Goal: Information Seeking & Learning: Learn about a topic

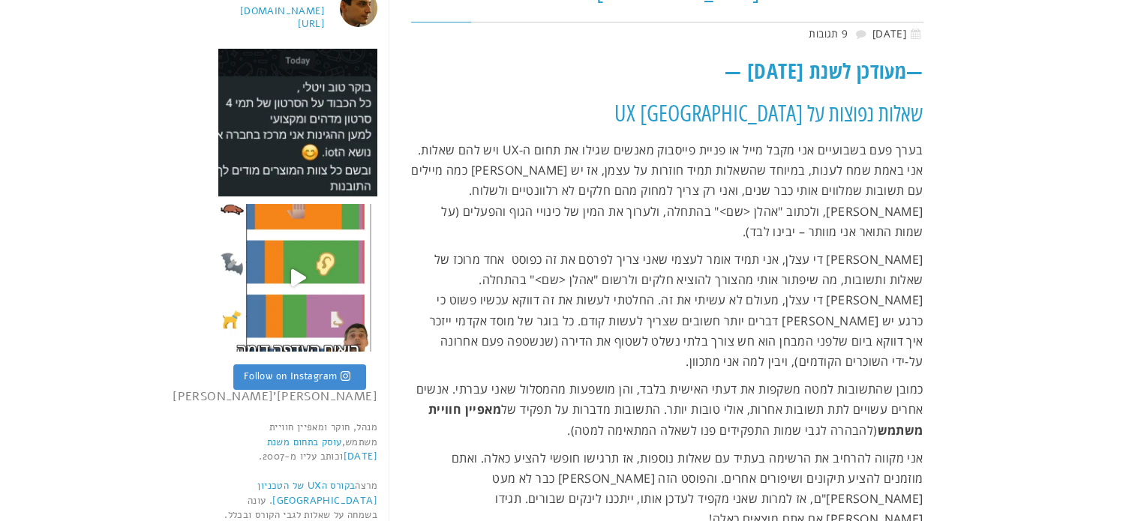
scroll to position [345, 0]
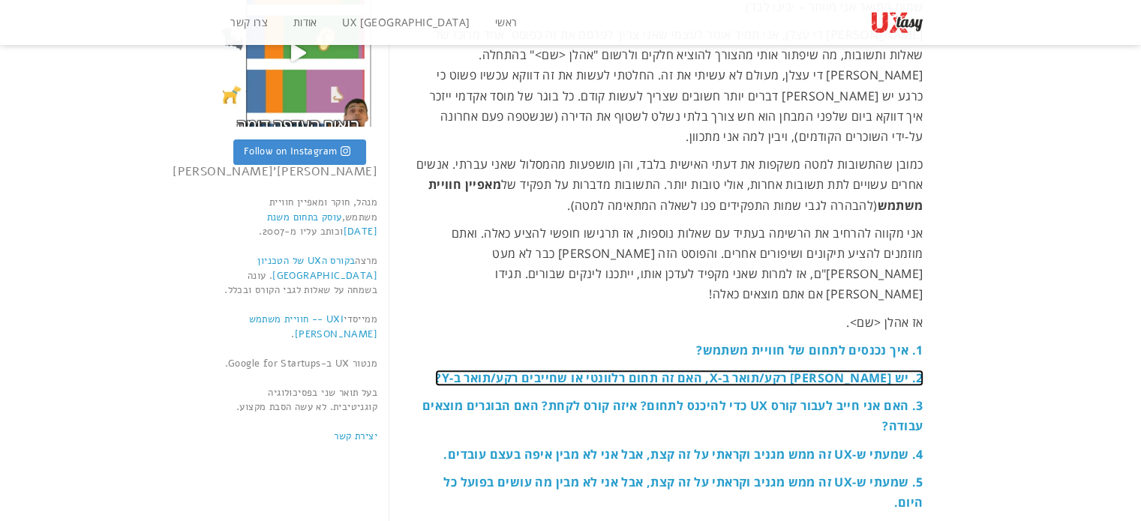
click at [660, 370] on strong "2. יש [PERSON_NAME] רקע/תואר ב-X, האם זה תחום רלוונטי או שחייבים רקע/תואר ב-Y?" at bounding box center [678, 378] width 487 height 16
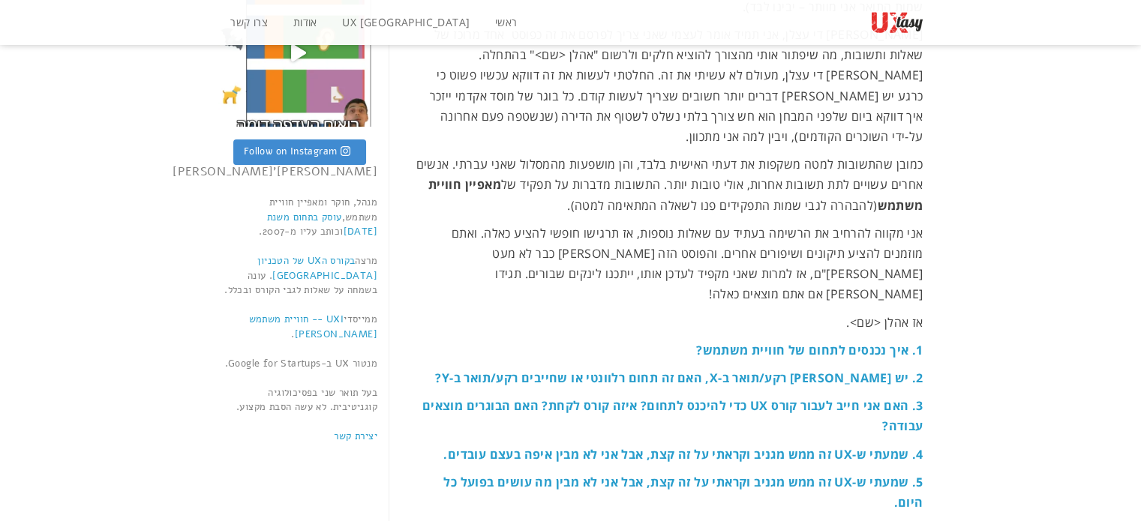
scroll to position [1626, 0]
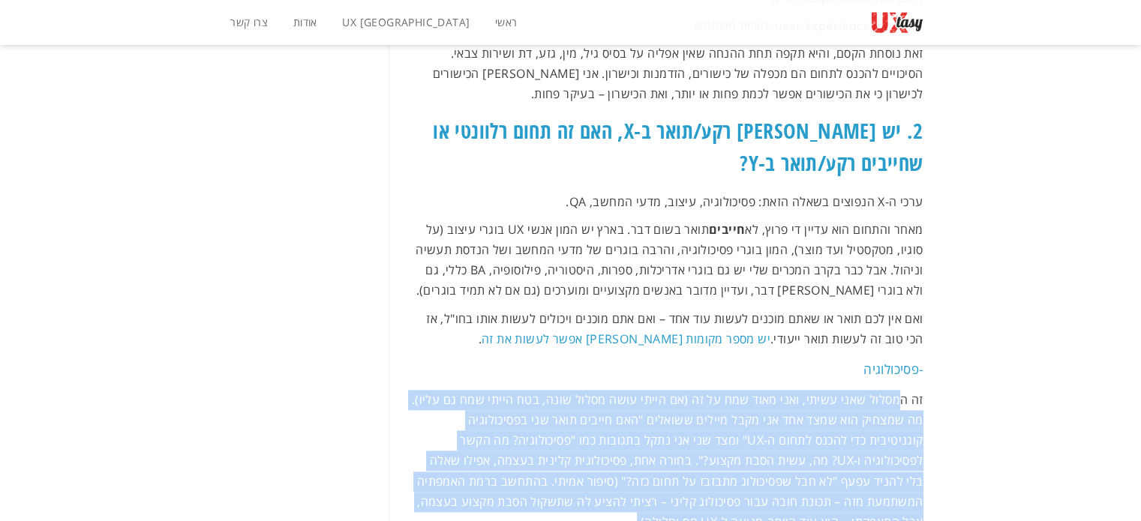
drag, startPoint x: 897, startPoint y: 301, endPoint x: 668, endPoint y: 418, distance: 256.5
click at [668, 418] on p "זה המסלול שאני עשיתי, ואני מאוד שמח על זה (אם הייתי עושה מסלול שונה, בטח הייתי …" at bounding box center [667, 461] width 512 height 142
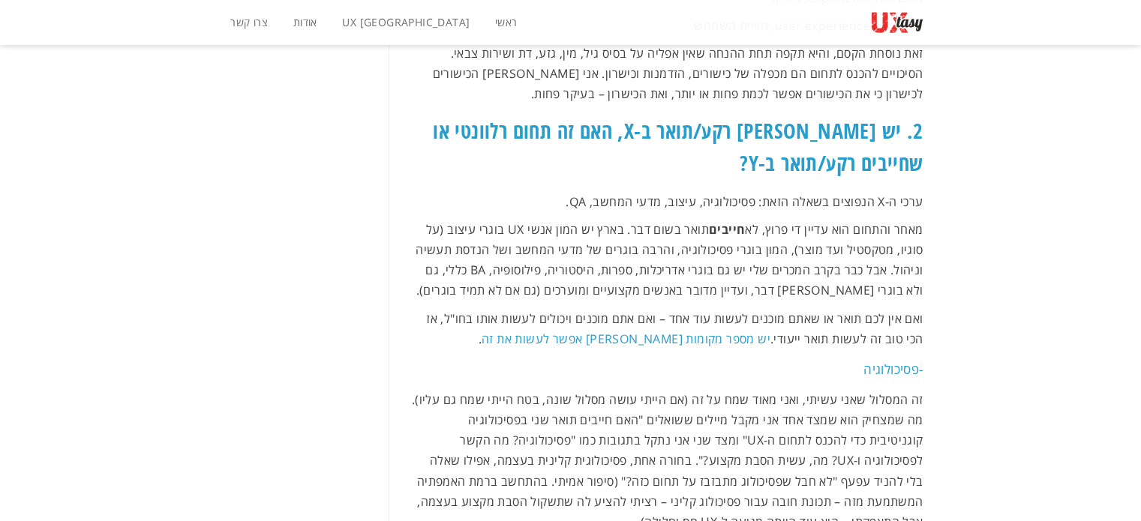
click at [562, 390] on p "זה המסלול שאני עשיתי, ואני מאוד שמח על זה (אם הייתי עושה מסלול שונה, בטח הייתי …" at bounding box center [667, 461] width 512 height 142
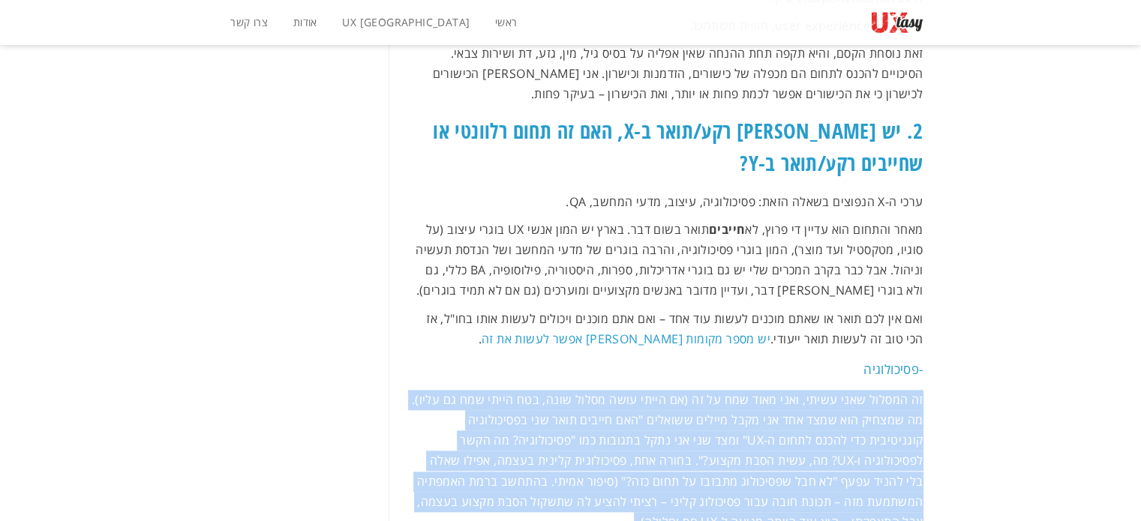
click at [562, 390] on p "זה המסלול שאני עשיתי, ואני מאוד שמח על זה (אם הייתי עושה מסלול שונה, בטח הייתי …" at bounding box center [667, 461] width 512 height 142
click at [591, 390] on p "זה המסלול שאני עשיתי, ואני מאוד שמח על זה (אם הייתי עושה מסלול שונה, בטח הייתי …" at bounding box center [667, 461] width 512 height 142
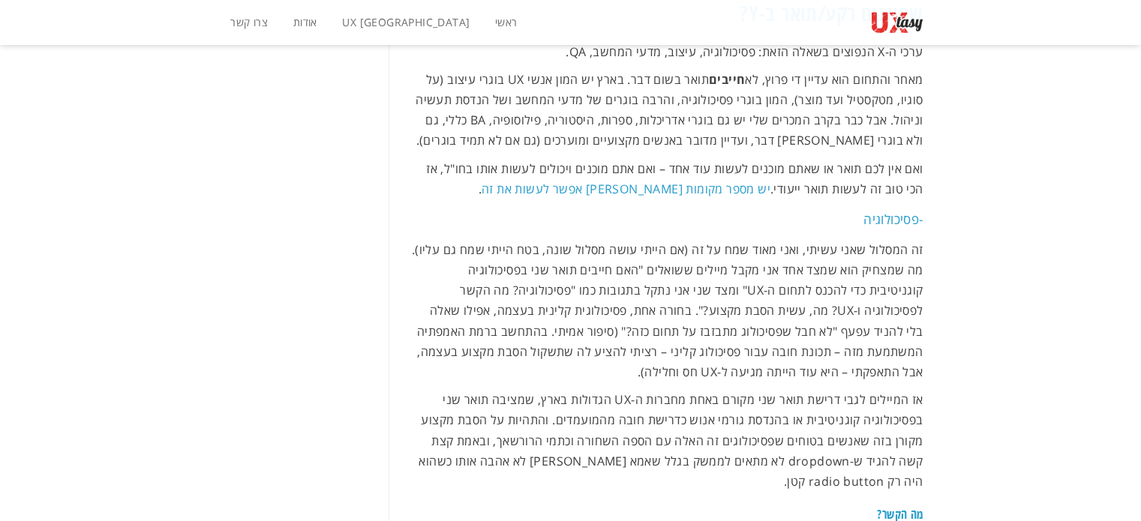
scroll to position [1851, 0]
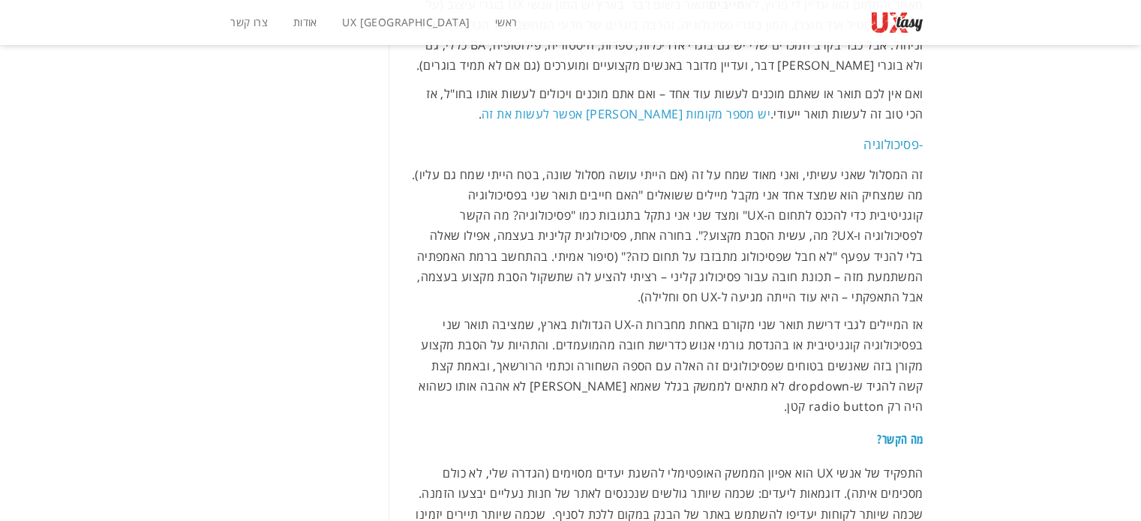
click at [835, 315] on p "אז המיילים לגבי דרישת תואר שני מקורם באחת מחברות ה-UX הגדולות בארץ, שמציבה תואר…" at bounding box center [667, 366] width 512 height 102
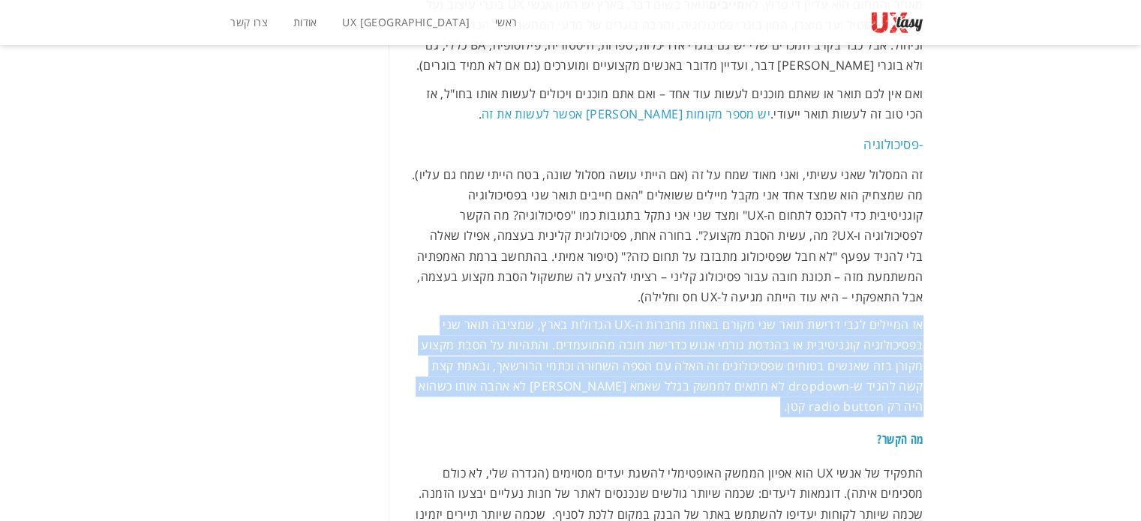
click at [835, 315] on p "אז המיילים לגבי דרישת תואר שני מקורם באחת מחברות ה-UX הגדולות בארץ, שמציבה תואר…" at bounding box center [667, 366] width 512 height 102
click at [456, 315] on p "אז המיילים לגבי דרישת תואר שני מקורם באחת מחברות ה-UX הגדולות בארץ, שמציבה תואר…" at bounding box center [667, 366] width 512 height 102
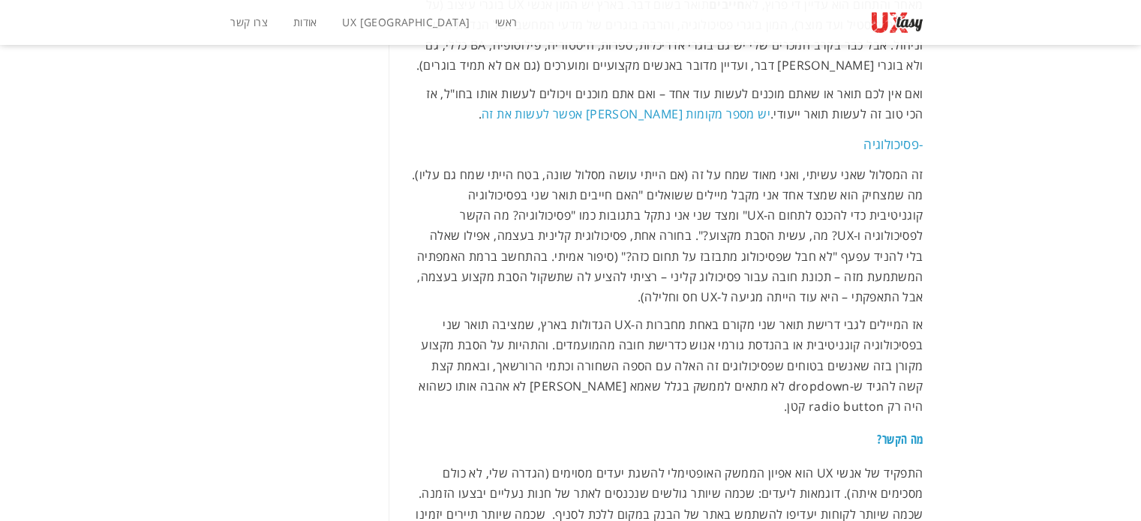
click at [625, 463] on p "התפקיד של אנשי UX הוא אפיון הממשק האופטימלי להשגת יעדים מסוימים (הגדרה שלי, לא …" at bounding box center [667, 524] width 512 height 122
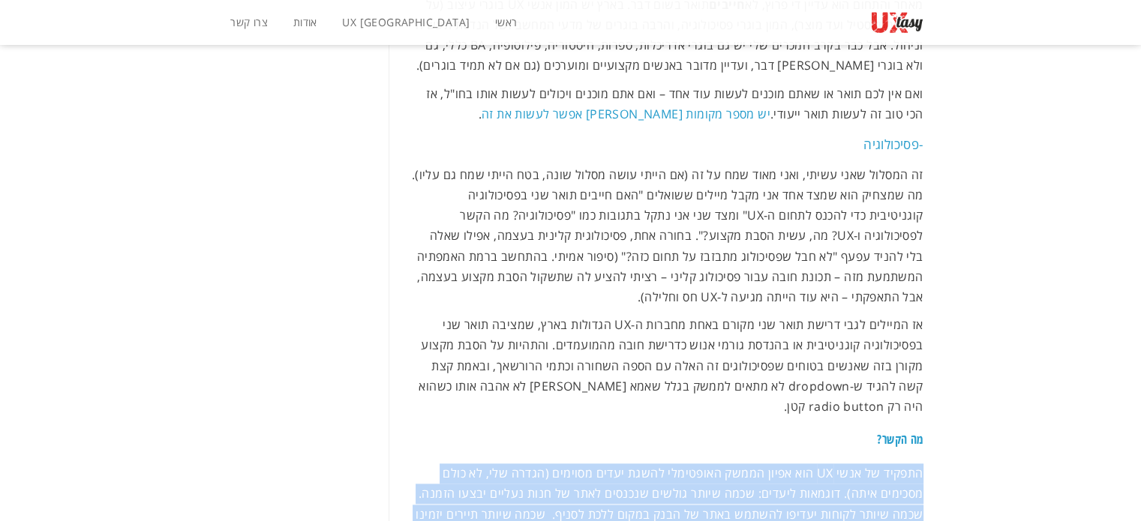
click at [625, 463] on p "התפקיד של אנשי UX הוא אפיון הממשק האופטימלי להשגת יעדים מסוימים (הגדרה שלי, לא …" at bounding box center [667, 524] width 512 height 122
click at [564, 463] on p "התפקיד של אנשי UX הוא אפיון הממשק האופטימלי להשגת יעדים מסוימים (הגדרה שלי, לא …" at bounding box center [667, 524] width 512 height 122
drag, startPoint x: 919, startPoint y: 367, endPoint x: 514, endPoint y: 454, distance: 413.3
click at [514, 463] on p "התפקיד של אנשי UX הוא אפיון הממשק האופטימלי להשגת יעדים מסוימים (הגדרה שלי, לא …" at bounding box center [667, 524] width 512 height 122
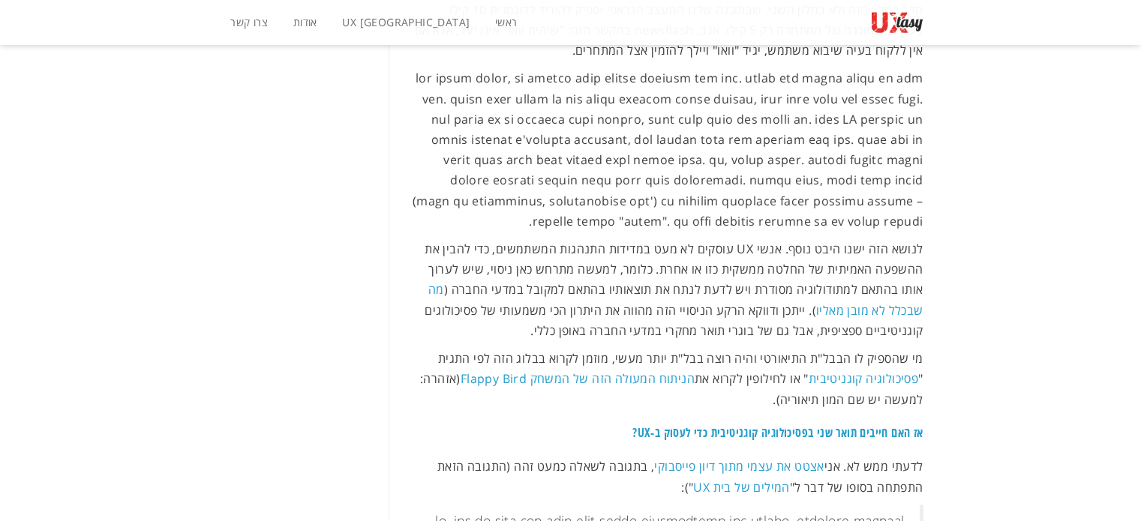
scroll to position [2451, 0]
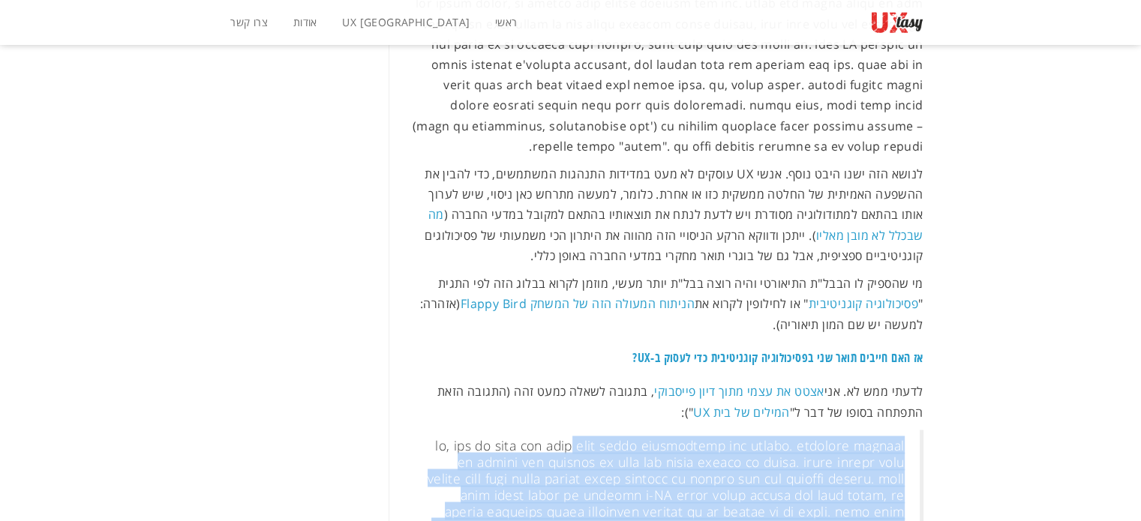
drag, startPoint x: 766, startPoint y: 344, endPoint x: 575, endPoint y: 469, distance: 227.9
click at [575, 469] on p at bounding box center [665, 519] width 478 height 164
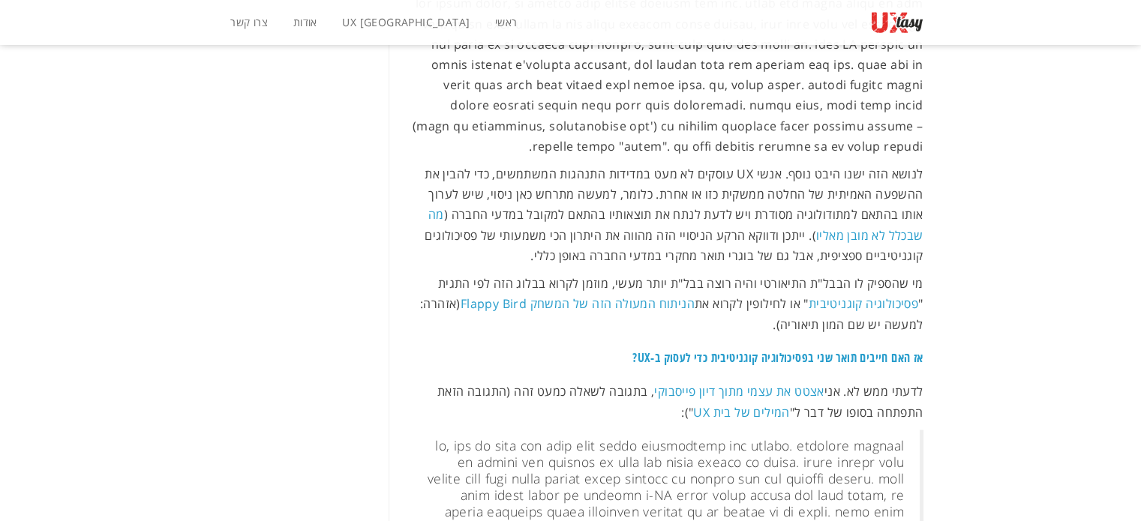
click at [673, 437] on p at bounding box center [665, 519] width 478 height 164
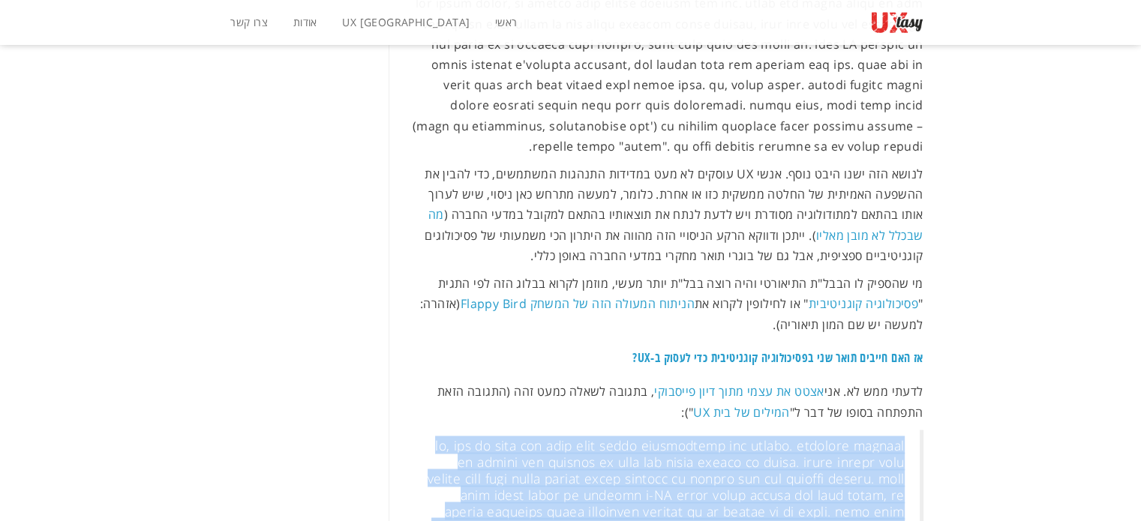
click at [673, 437] on p at bounding box center [665, 519] width 478 height 164
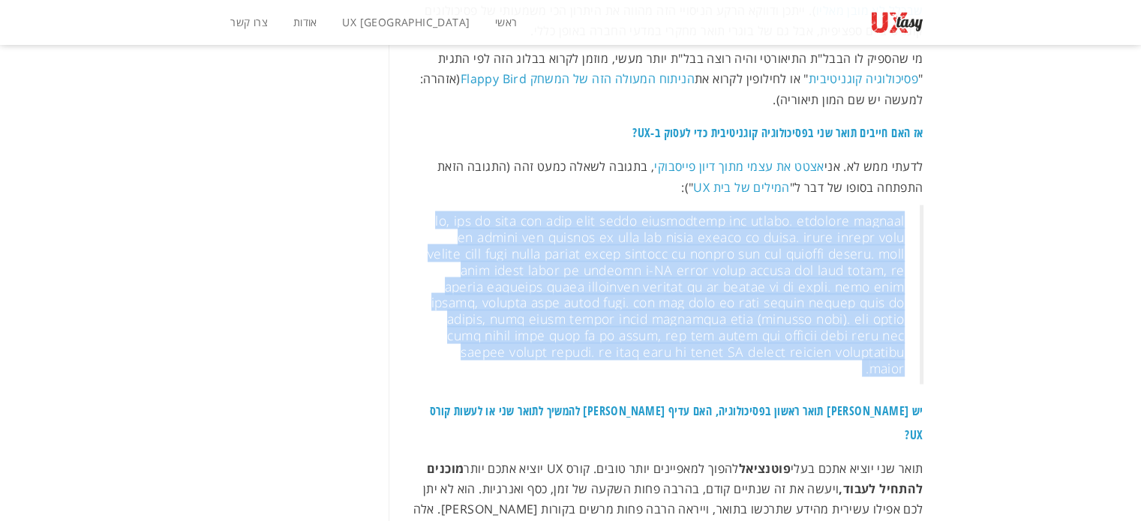
scroll to position [2751, 0]
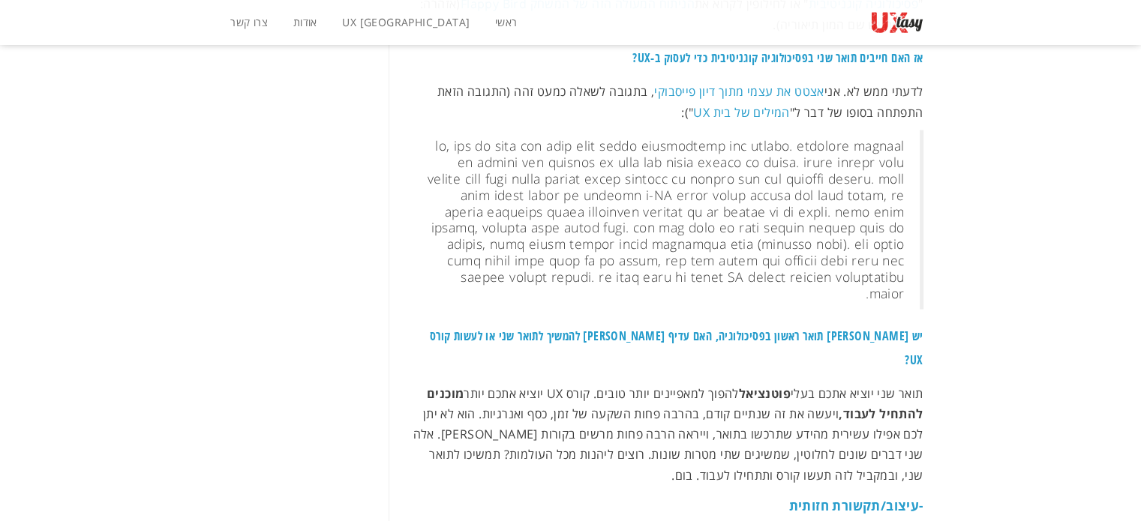
click at [769, 383] on p "תואר שני יוציא אתכם בעלי פוטנציאל להפוך למאפיינים יותר טובים. קורס UX יוציא אתכ…" at bounding box center [667, 434] width 512 height 102
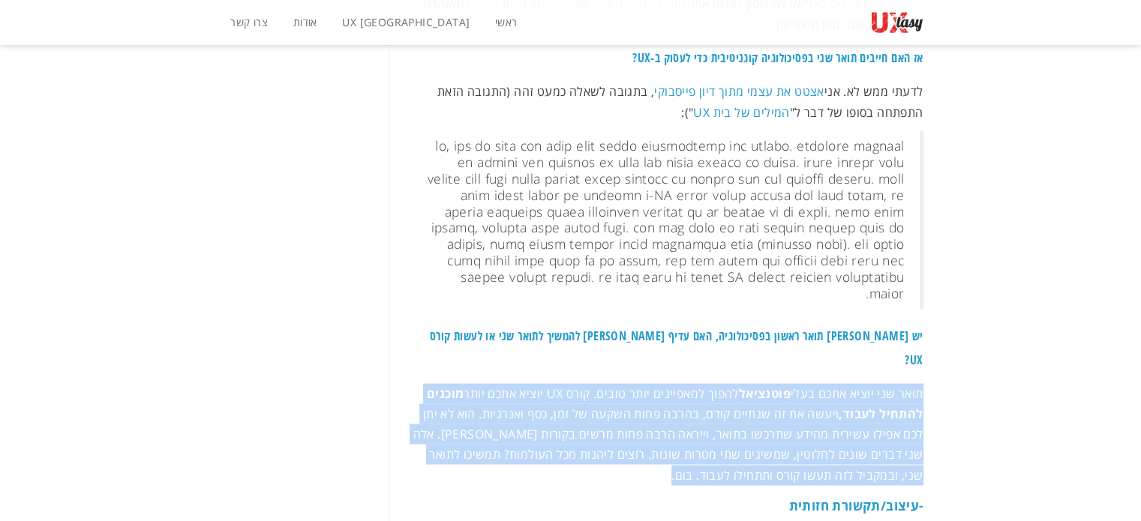
click at [769, 383] on p "תואר שני יוציא אתכם בעלי פוטנציאל להפוך למאפיינים יותר טובים. קורס UX יוציא אתכ…" at bounding box center [667, 434] width 512 height 102
click at [598, 383] on p "תואר שני יוציא אתכם בעלי פוטנציאל להפוך למאפיינים יותר טובים. קורס UX יוציא אתכ…" at bounding box center [667, 434] width 512 height 102
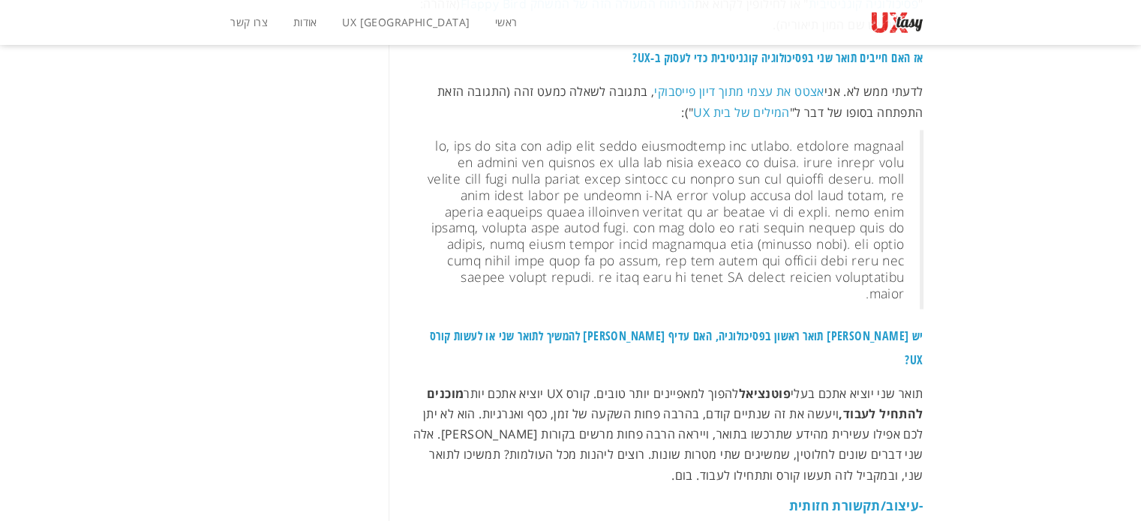
click at [711, 383] on p "תואר שני יוציא אתכם בעלי פוטנציאל להפוך למאפיינים יותר טובים. קורס UX יוציא אתכ…" at bounding box center [667, 434] width 512 height 102
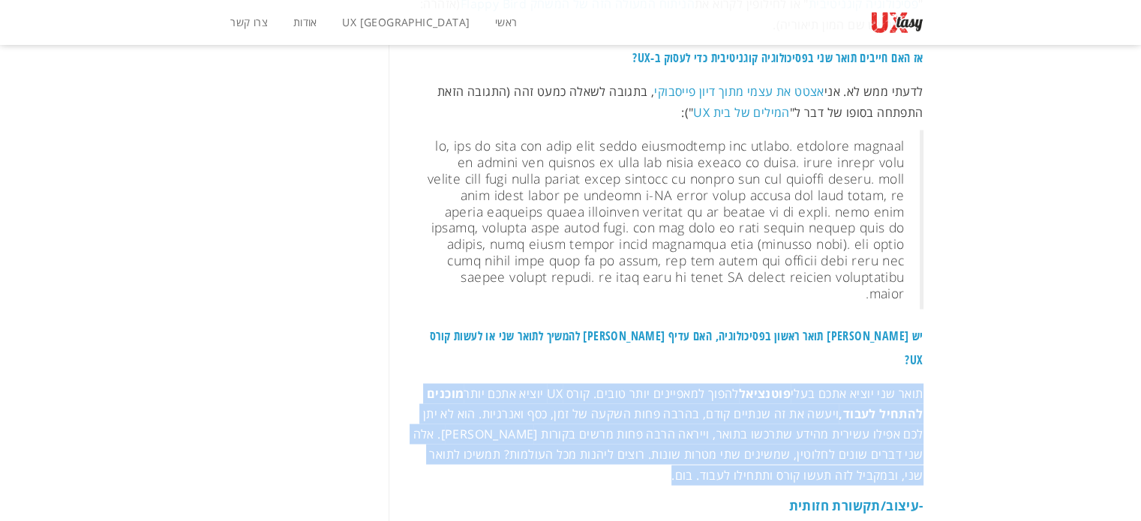
click at [711, 383] on p "תואר שני יוציא אתכם בעלי פוטנציאל להפוך למאפיינים יותר טובים. קורס UX יוציא אתכ…" at bounding box center [667, 434] width 512 height 102
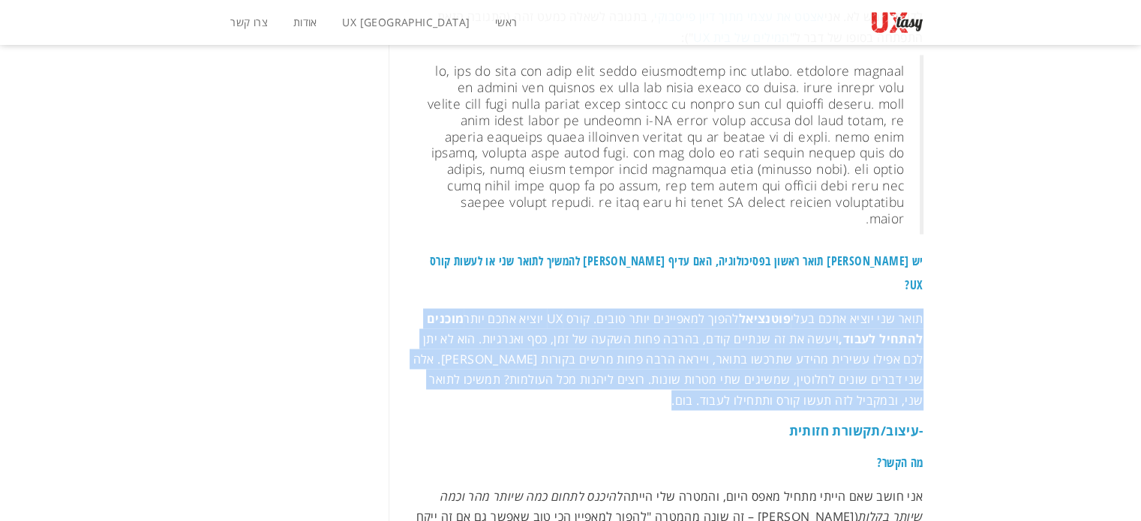
scroll to position [2901, 0]
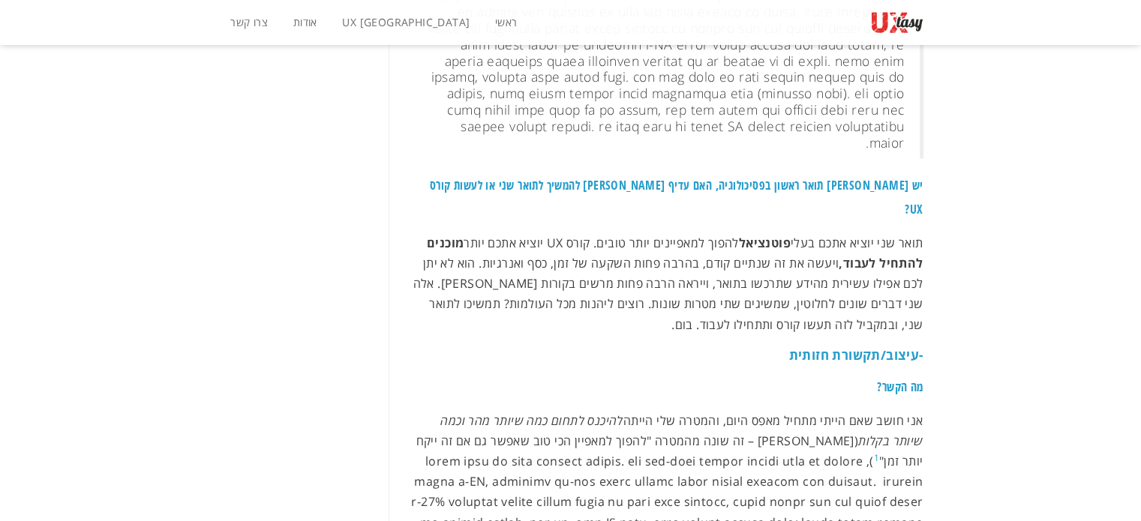
click at [662, 411] on p "אני חושב שאם הייתי מתחיל מאפס היום, והמטרה שלי הייתה להיכנס לתחום כמה שיותר מהר…" at bounding box center [667, 523] width 512 height 224
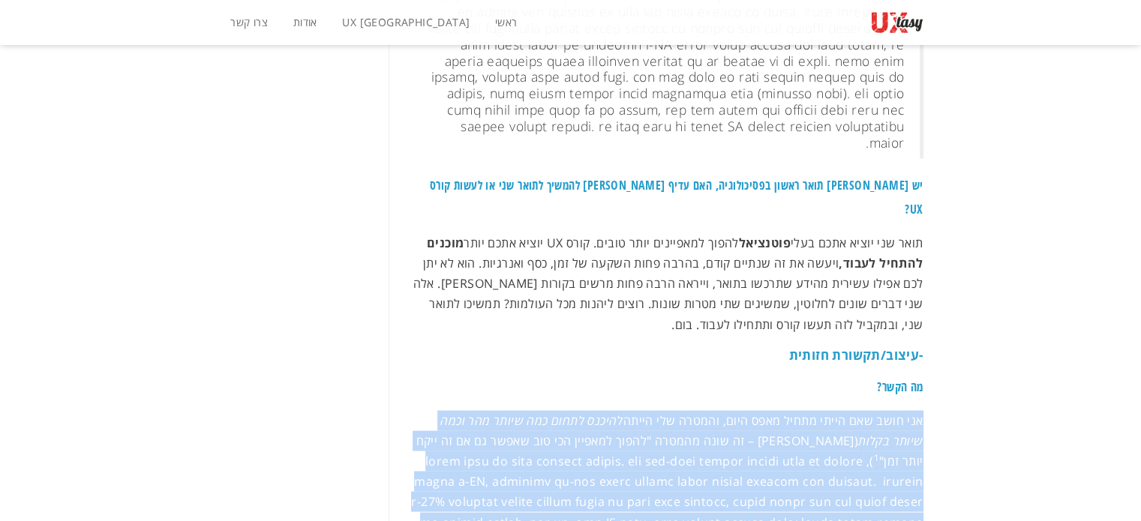
click at [662, 411] on p "אני חושב שאם הייתי מתחיל מאפס היום, והמטרה שלי הייתה להיכנס לתחום כמה שיותר מהר…" at bounding box center [667, 523] width 512 height 224
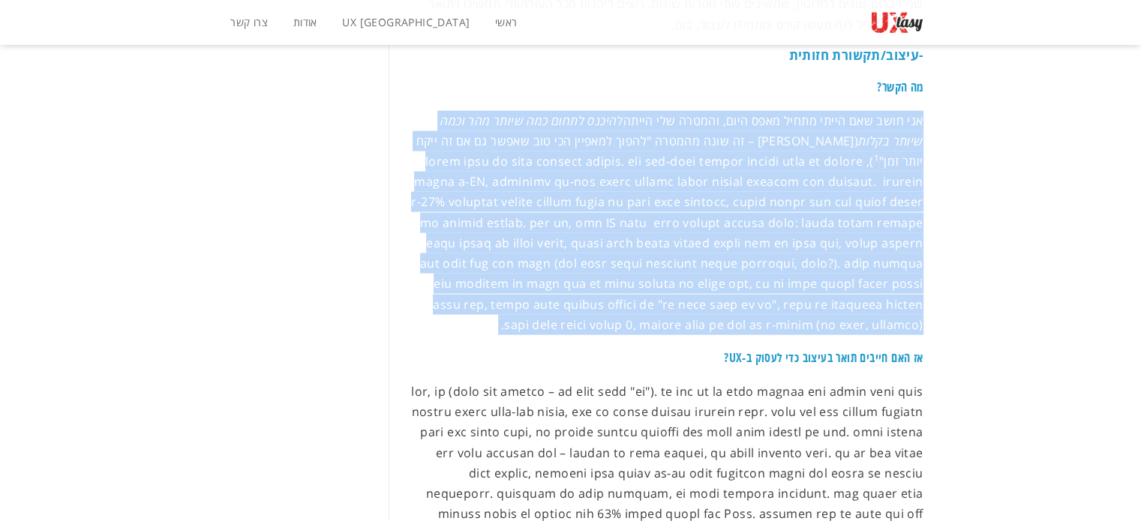
scroll to position [3426, 0]
